Goal: Information Seeking & Learning: Learn about a topic

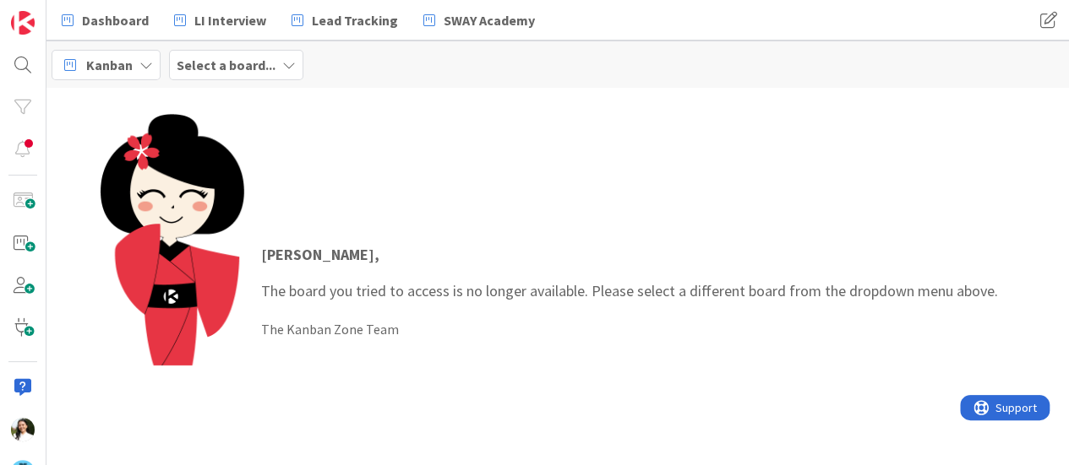
click at [256, 61] on b "Select a board..." at bounding box center [226, 65] width 99 height 17
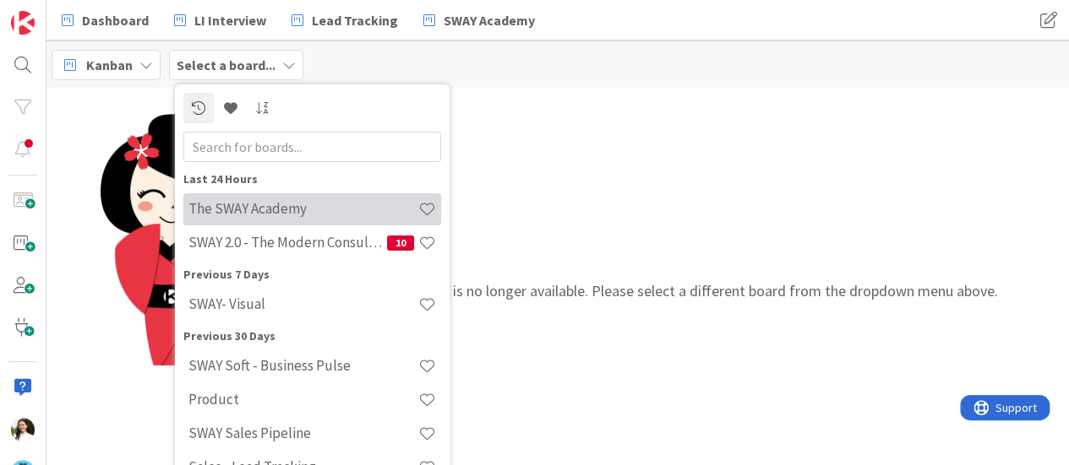
click at [258, 204] on h4 "The SWAY Academy" at bounding box center [303, 208] width 230 height 17
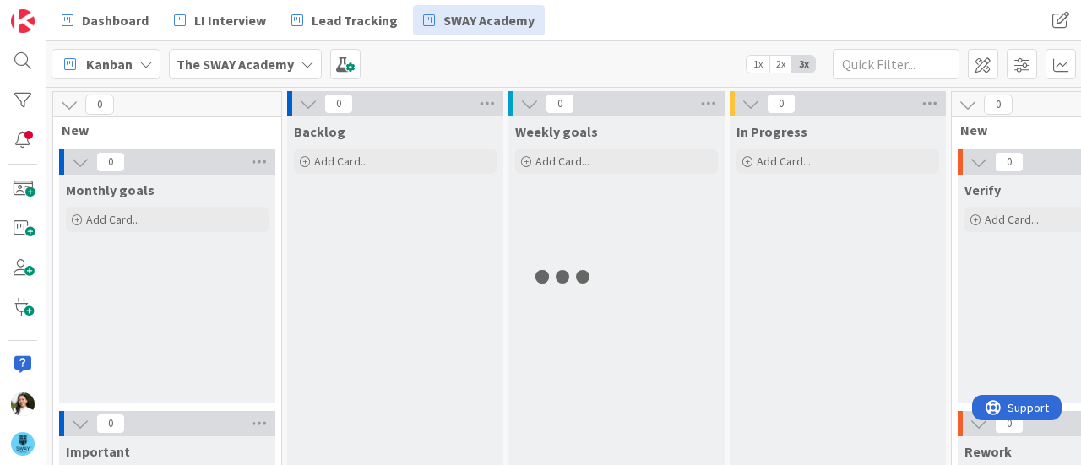
click at [261, 67] on b "The SWAY Academy" at bounding box center [235, 64] width 117 height 17
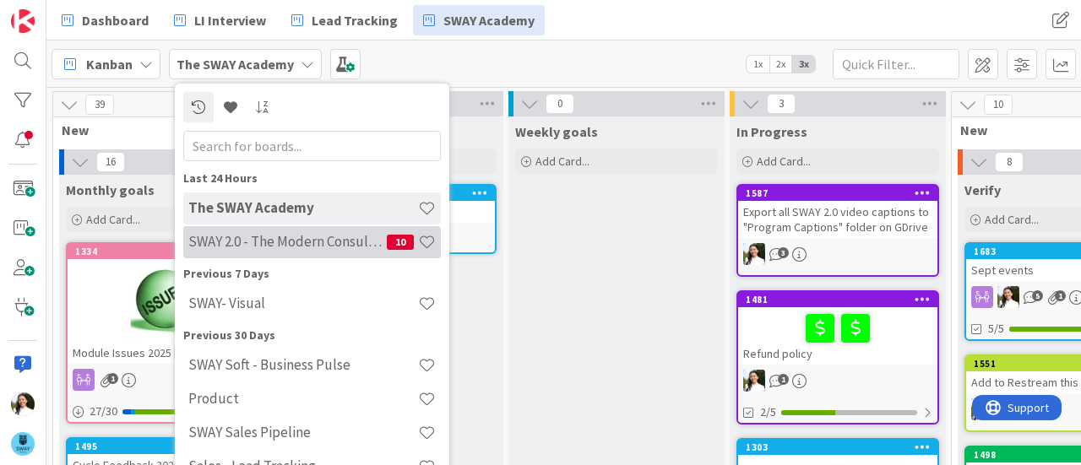
click at [263, 245] on h4 "SWAY 2.0 - The Modern Consulting Blueprint" at bounding box center [287, 241] width 199 height 17
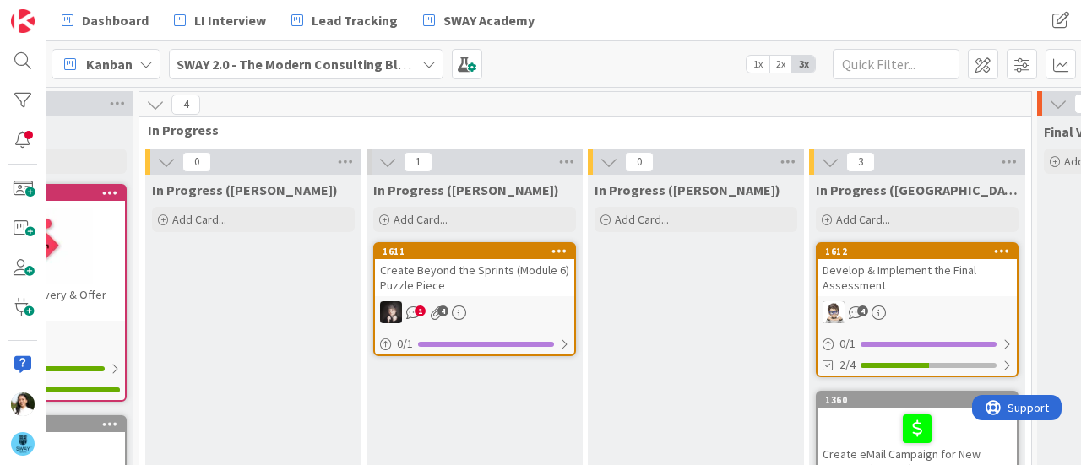
scroll to position [0, 857]
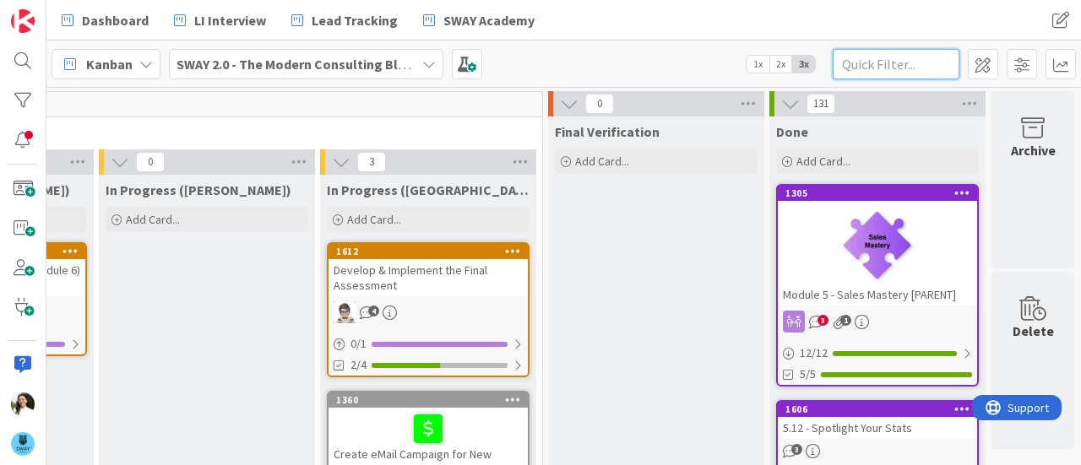
click at [918, 66] on input "text" at bounding box center [896, 64] width 127 height 30
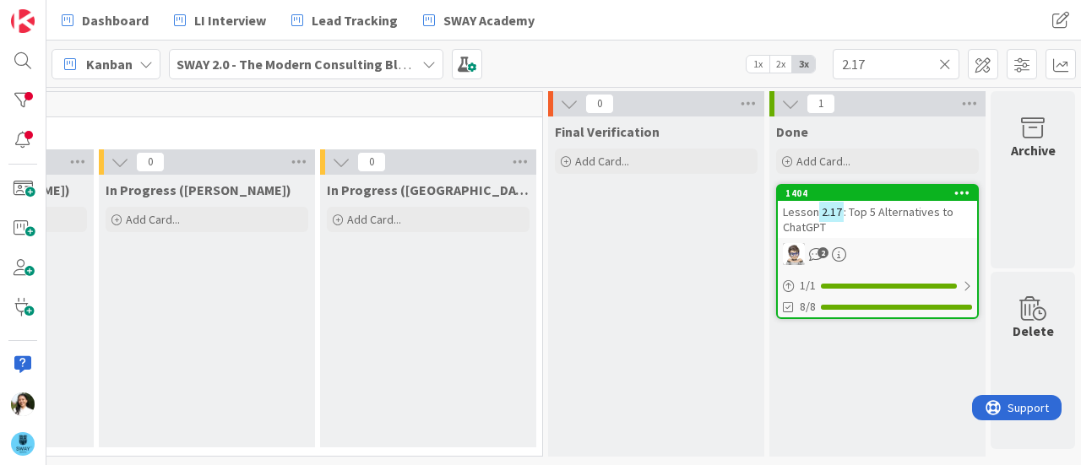
click at [850, 217] on span ": Top 5 Alternatives to ChatGPT" at bounding box center [868, 219] width 171 height 30
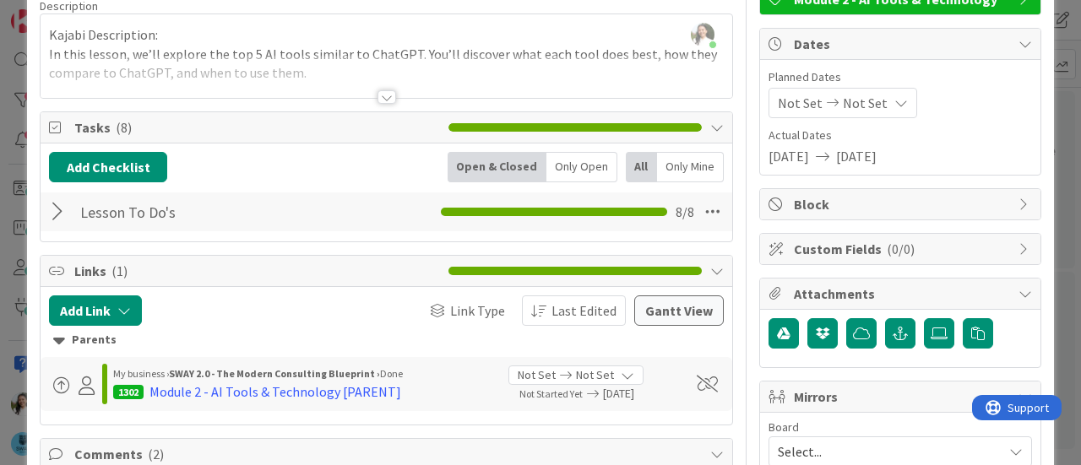
scroll to position [107, 0]
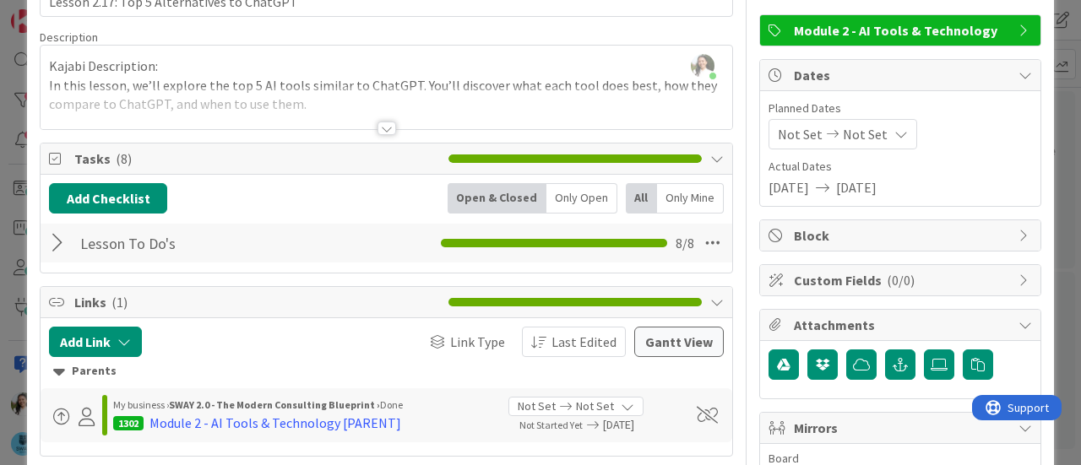
click at [52, 245] on div at bounding box center [60, 243] width 22 height 30
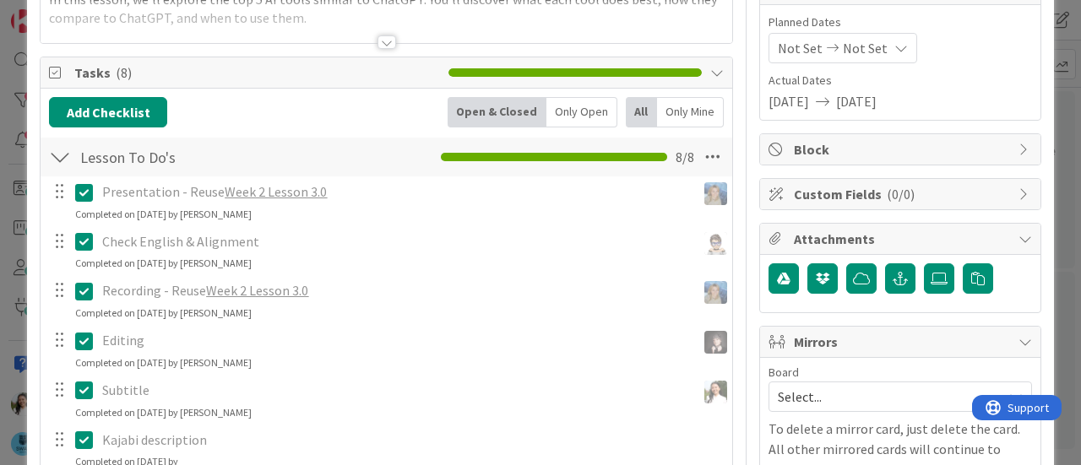
scroll to position [192, 0]
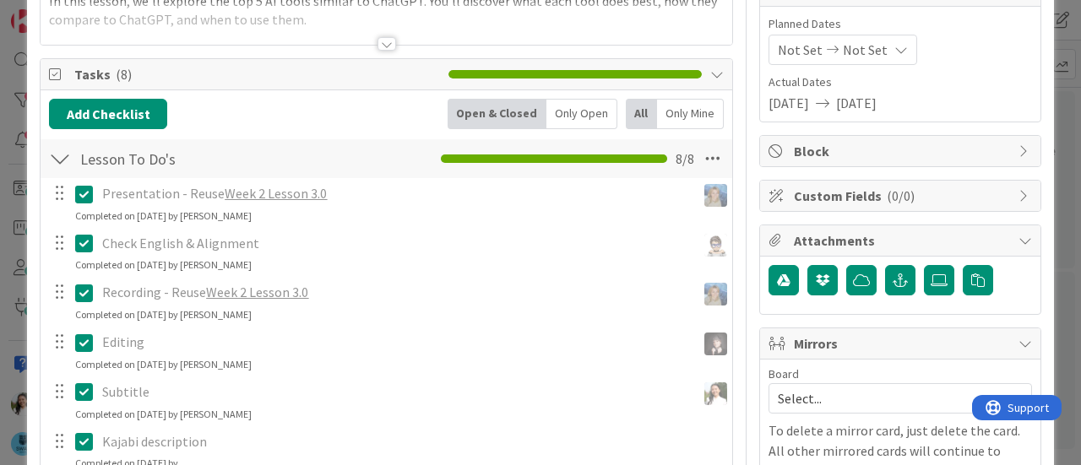
click at [1058, 148] on div "ID 1404 SWAY 2.0 - The Modern Consulting Blueprint Done Title 42 / 128 Lesson 2…" at bounding box center [540, 232] width 1081 height 465
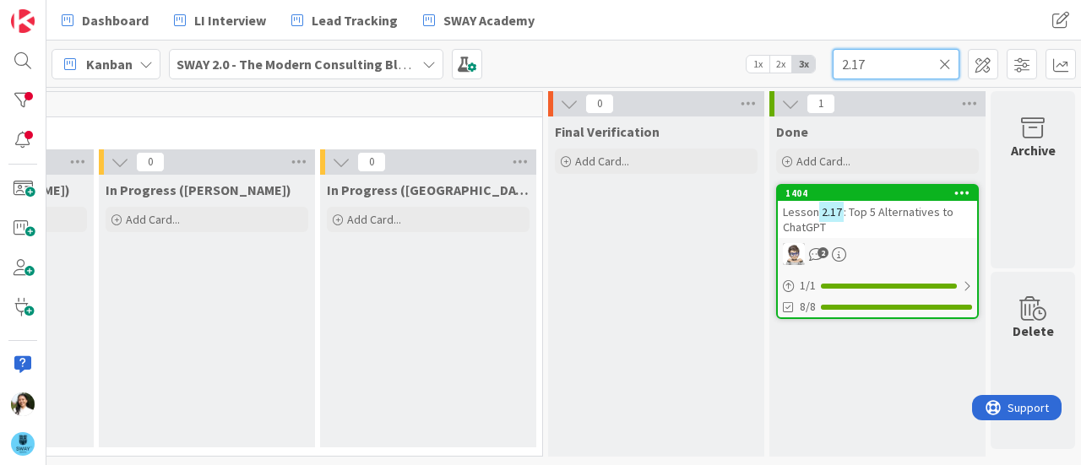
click at [884, 61] on input "2.17" at bounding box center [896, 64] width 127 height 30
type input "2.16"
click at [879, 215] on span ": AI for Business is More Than Just ChatGPT" at bounding box center [873, 219] width 181 height 30
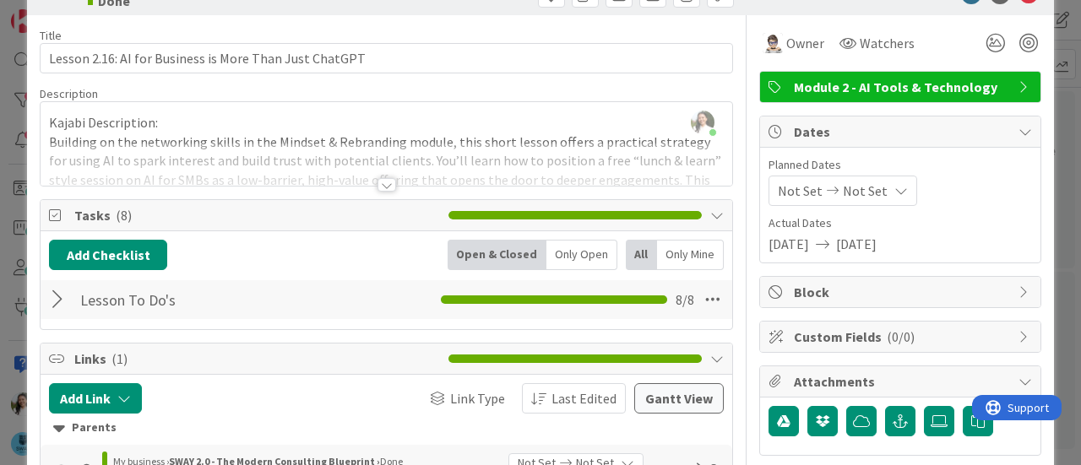
scroll to position [12, 0]
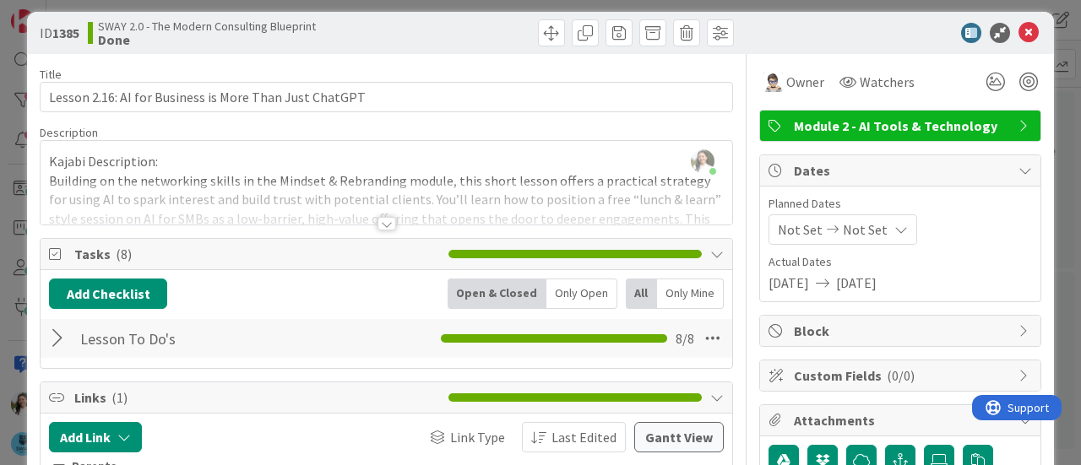
click at [61, 337] on div at bounding box center [60, 339] width 22 height 30
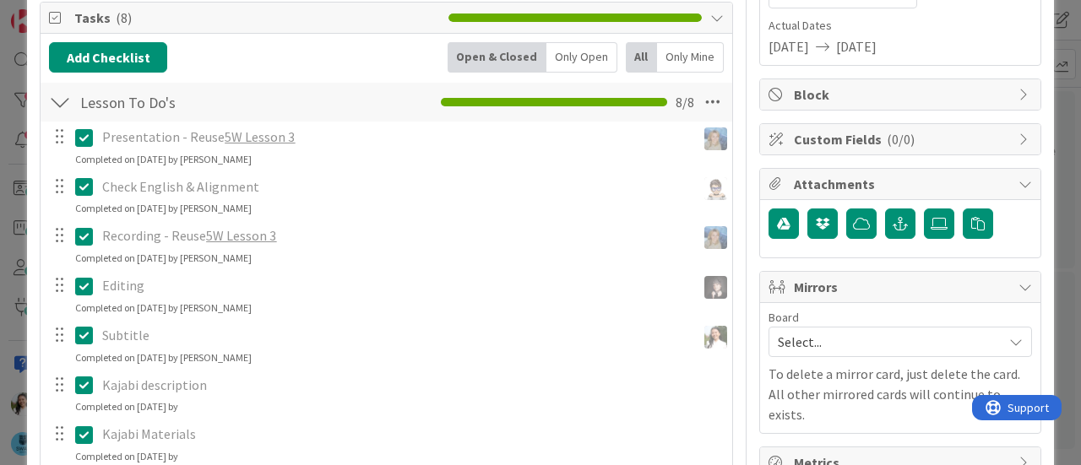
scroll to position [249, 0]
